Goal: Go to known website: Go to known website

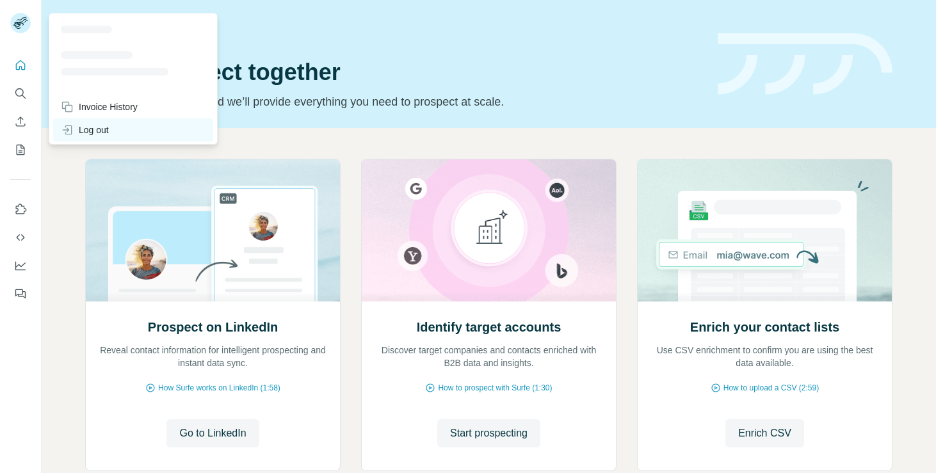
click at [85, 133] on div "Log out" at bounding box center [85, 130] width 48 height 13
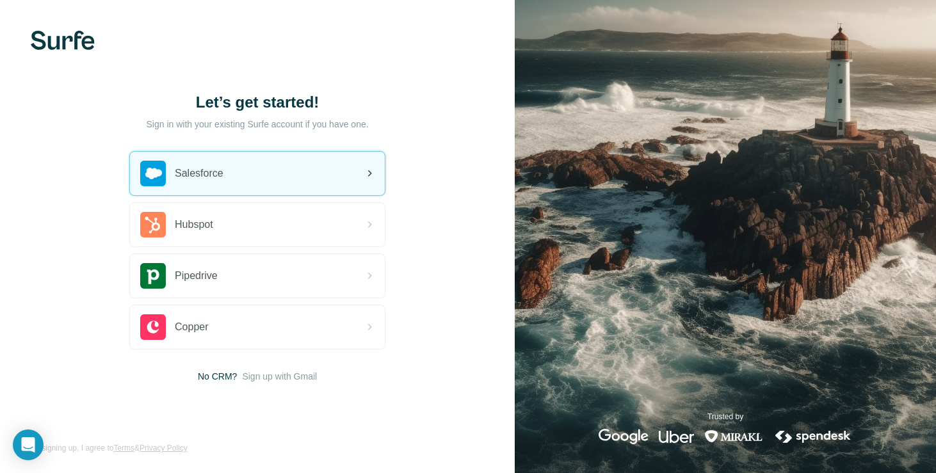
click at [214, 173] on span "Salesforce" at bounding box center [199, 173] width 49 height 15
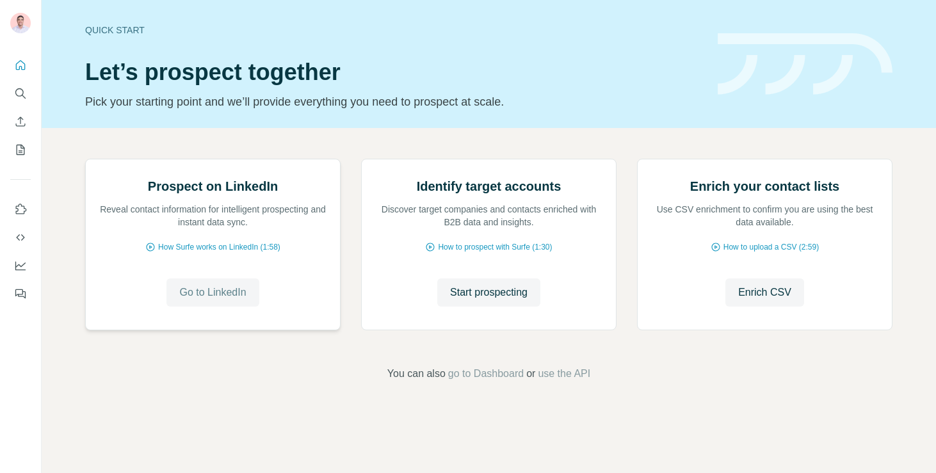
scroll to position [80, 0]
click at [219, 300] on span "Go to LinkedIn" at bounding box center [212, 292] width 67 height 15
